Goal: Register for event/course

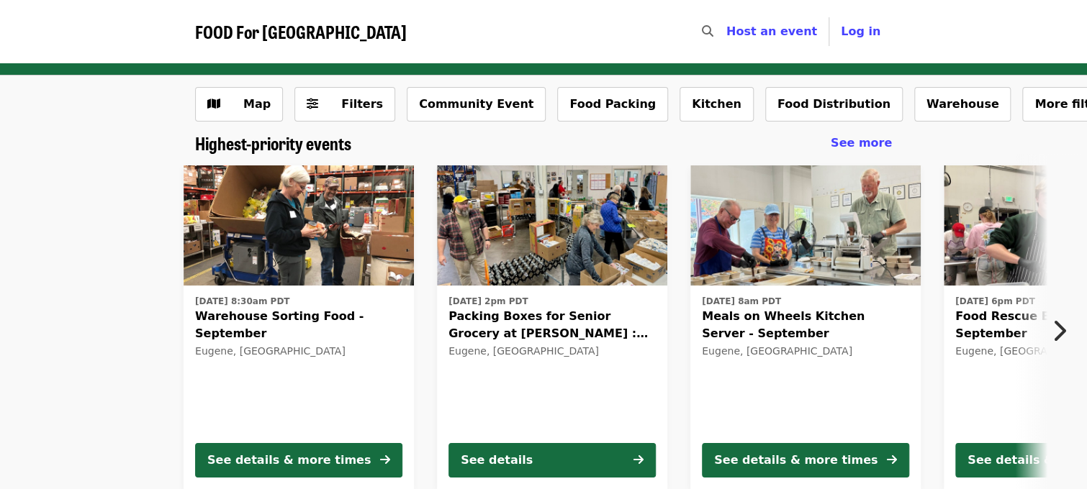
click at [322, 222] on img at bounding box center [299, 226] width 230 height 121
click at [1062, 325] on icon "chevron-right icon" at bounding box center [1058, 330] width 14 height 27
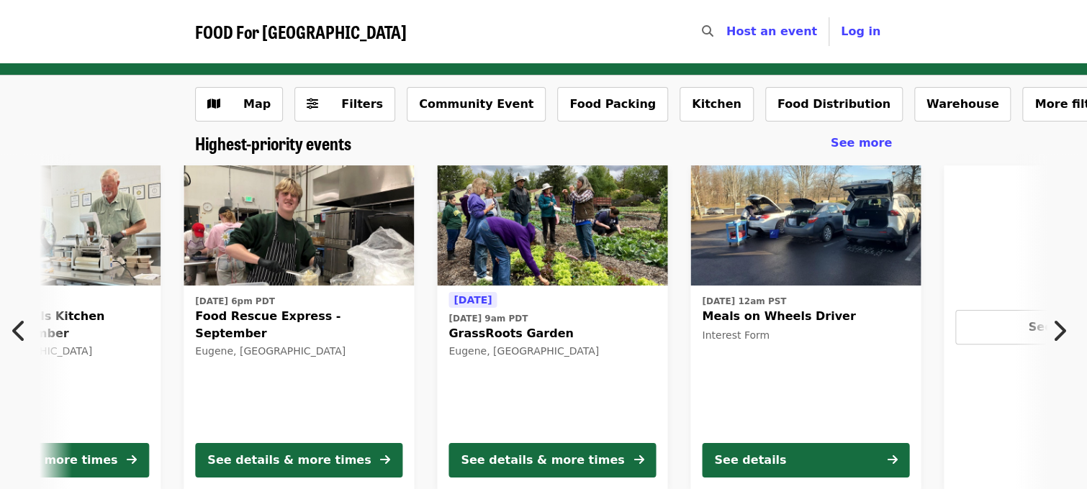
scroll to position [0, 803]
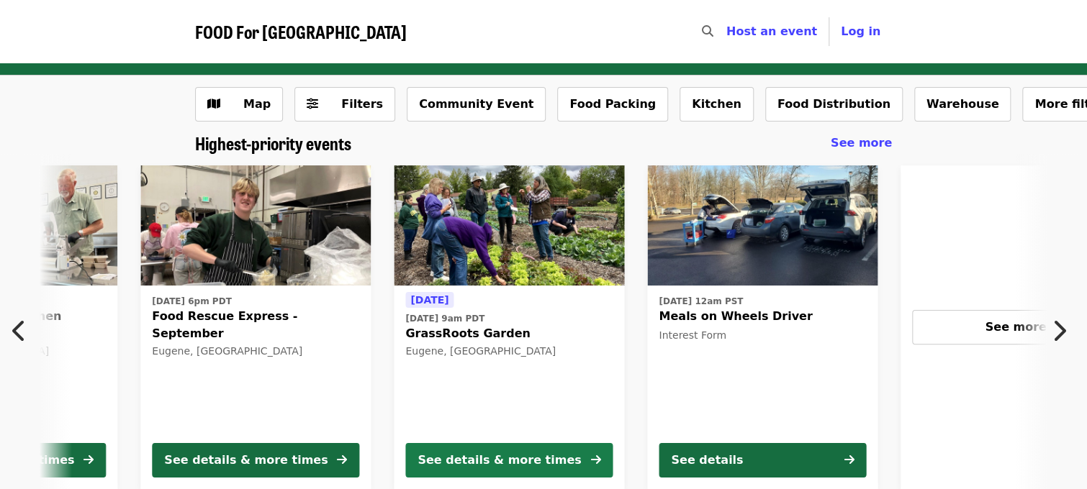
click at [534, 462] on div "See details & more times" at bounding box center [498, 460] width 163 height 17
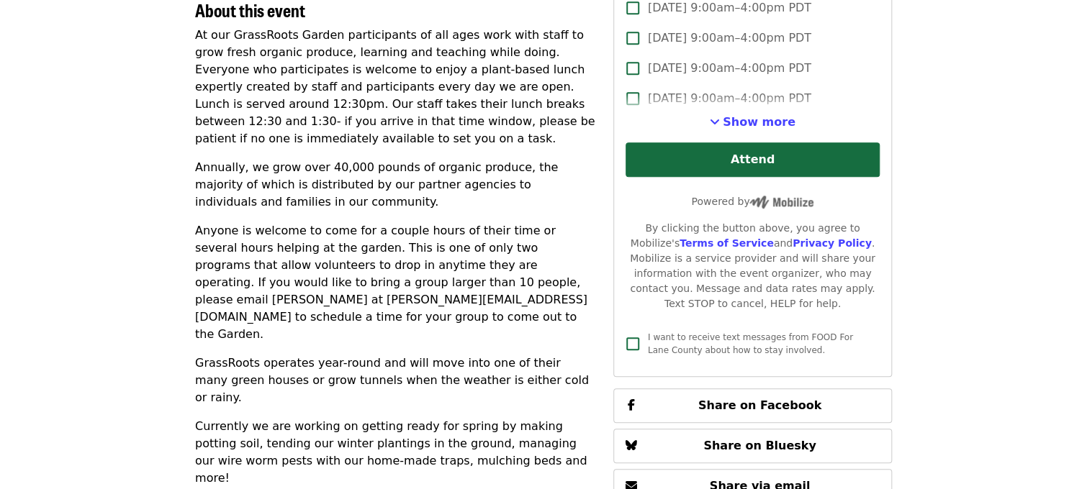
scroll to position [504, 0]
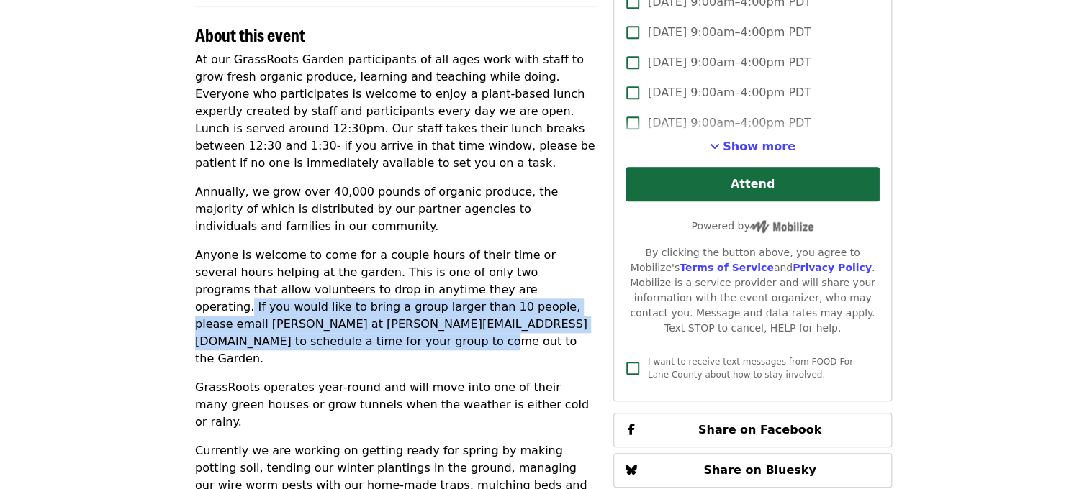
drag, startPoint x: 492, startPoint y: 310, endPoint x: 389, endPoint y: 276, distance: 108.6
click at [389, 276] on p "Anyone is welcome to come for a couple hours of their time or several hours hel…" at bounding box center [395, 307] width 401 height 121
copy p "If you would like to bring a group larger than 10 people, please email [PERSON_…"
